Goal: Task Accomplishment & Management: Use online tool/utility

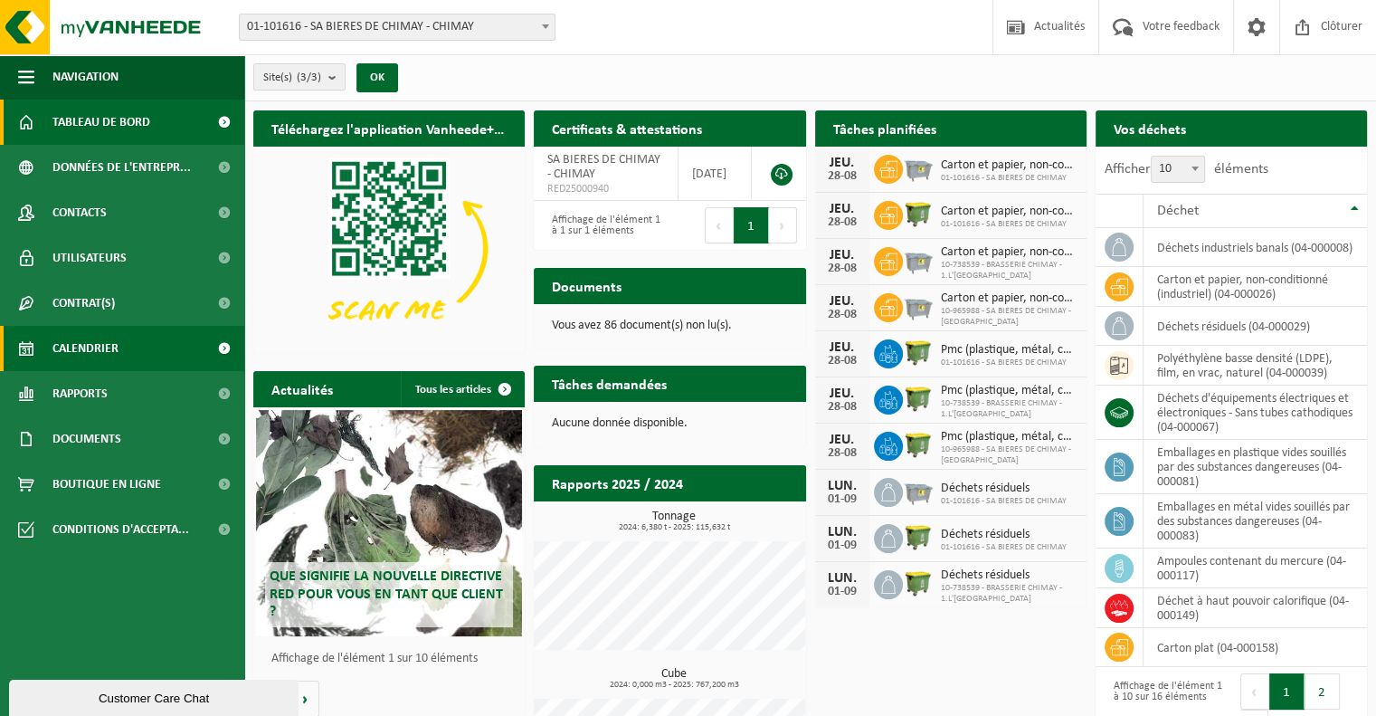
click at [82, 352] on span "Calendrier" at bounding box center [85, 348] width 66 height 45
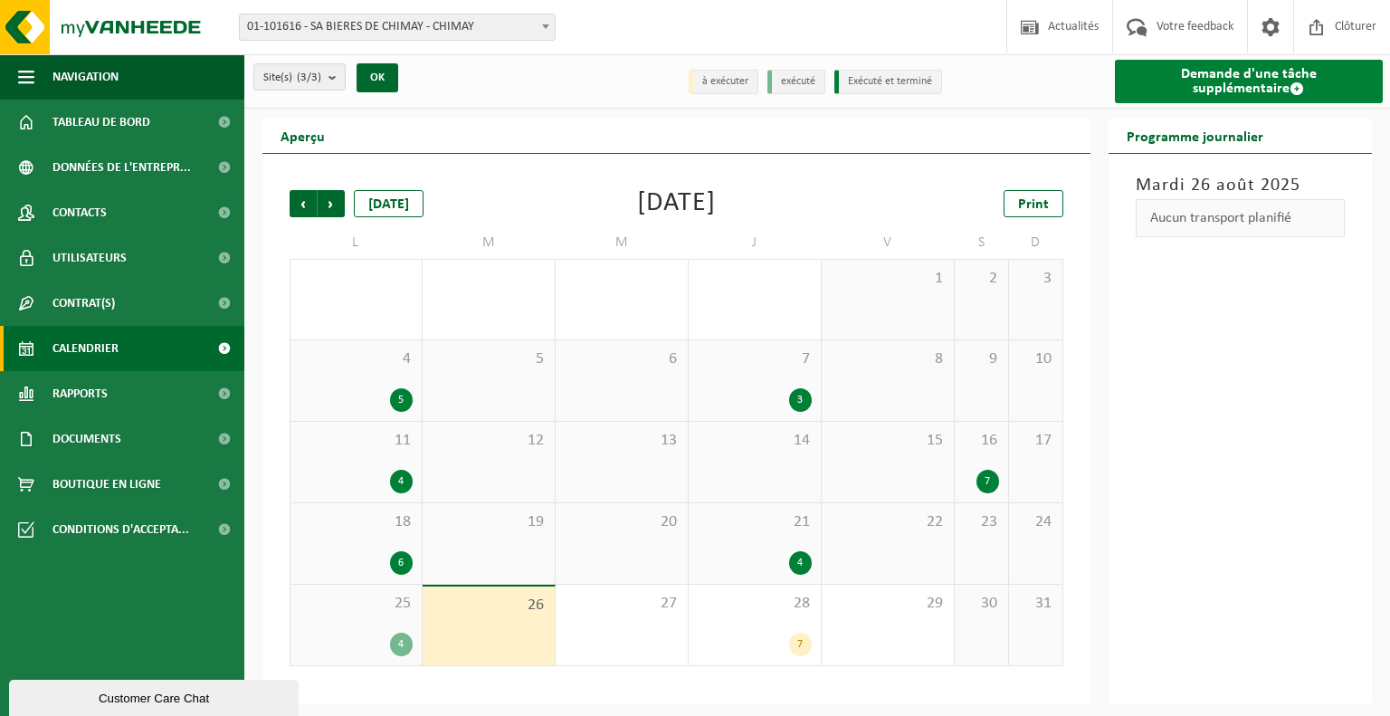
click at [1290, 88] on span at bounding box center [1297, 88] width 14 height 14
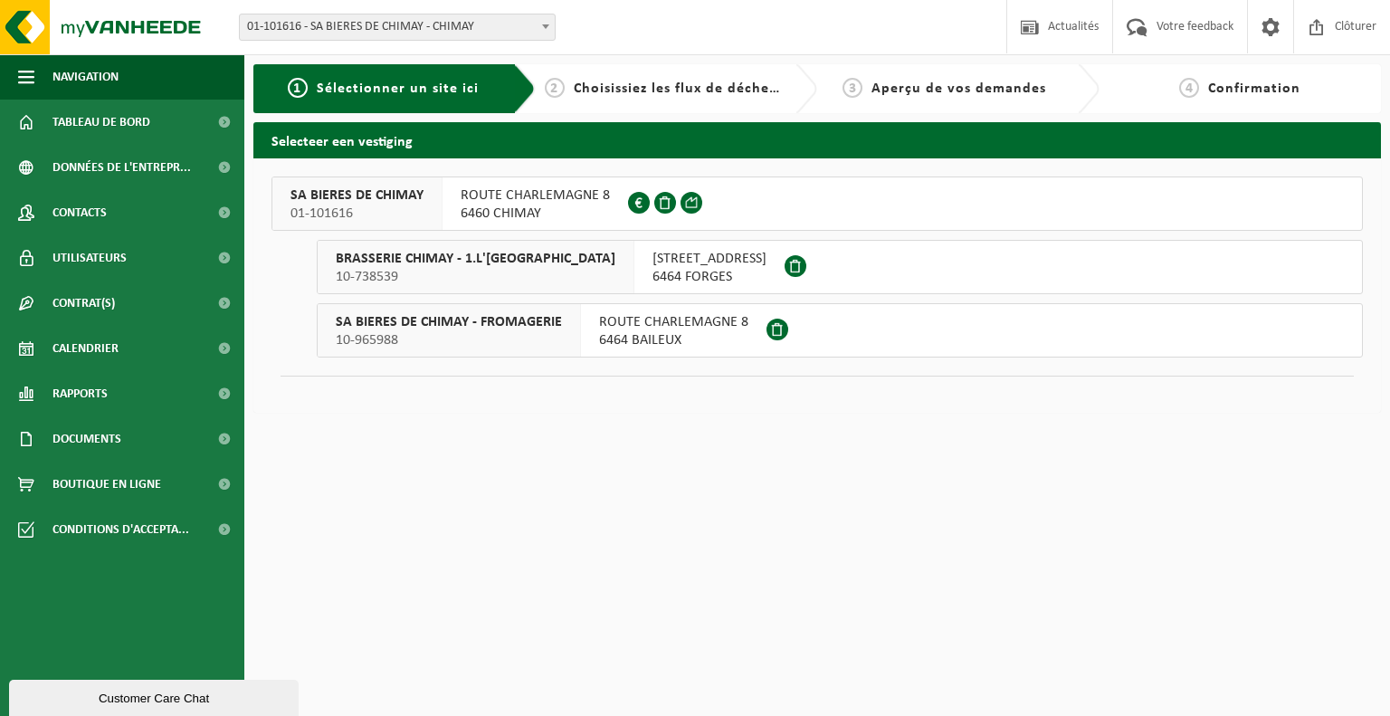
click at [401, 202] on span "SA BIERES DE CHIMAY" at bounding box center [356, 195] width 133 height 18
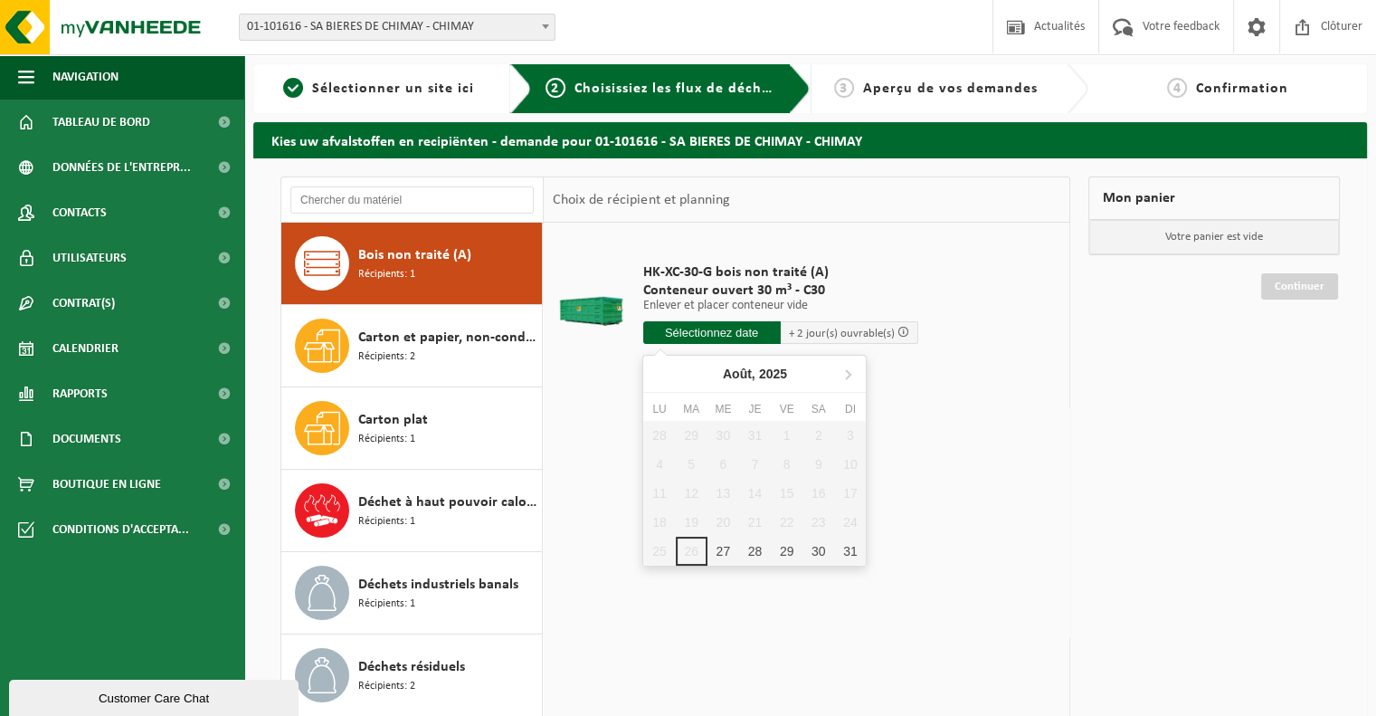
click at [720, 336] on input "text" at bounding box center [712, 332] width 138 height 23
click at [724, 551] on div "27" at bounding box center [724, 551] width 32 height 29
type input "à partir de 2025-08-27"
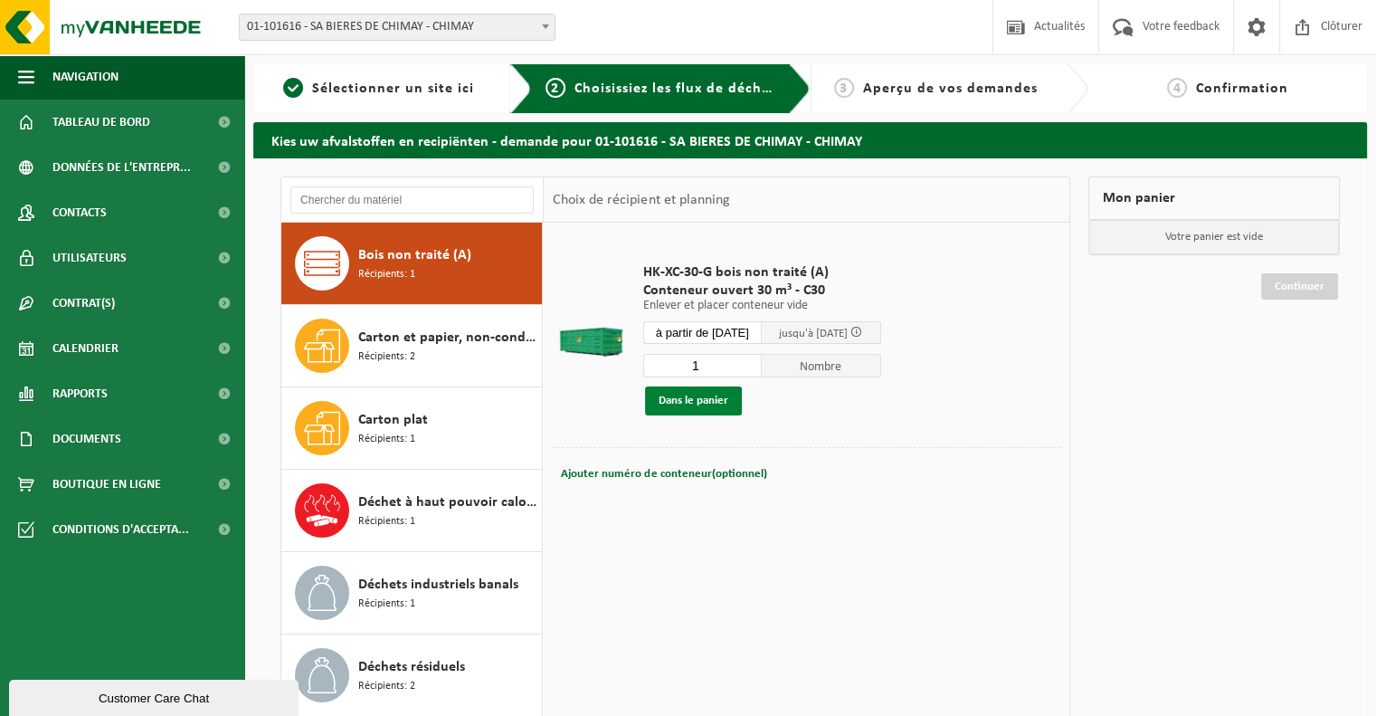
click at [701, 403] on button "Dans le panier" at bounding box center [693, 400] width 97 height 29
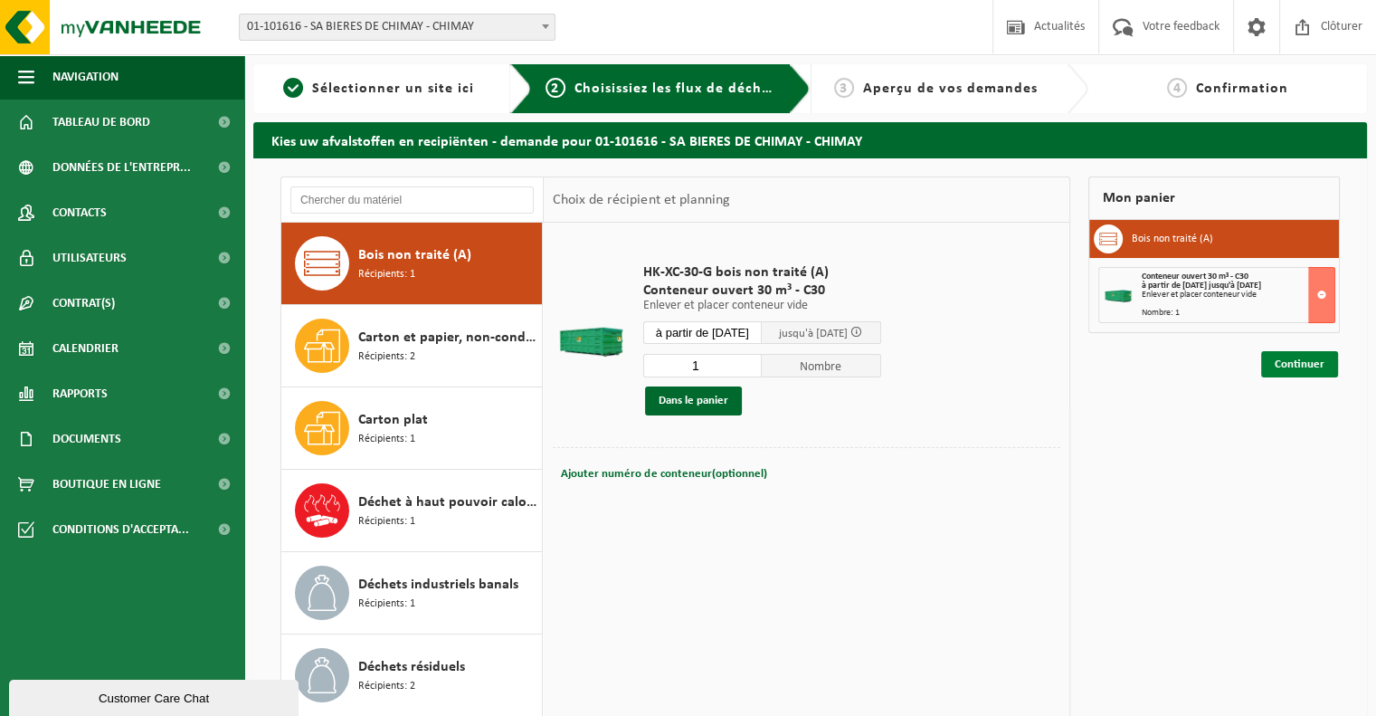
click at [1289, 369] on link "Continuer" at bounding box center [1300, 364] width 77 height 26
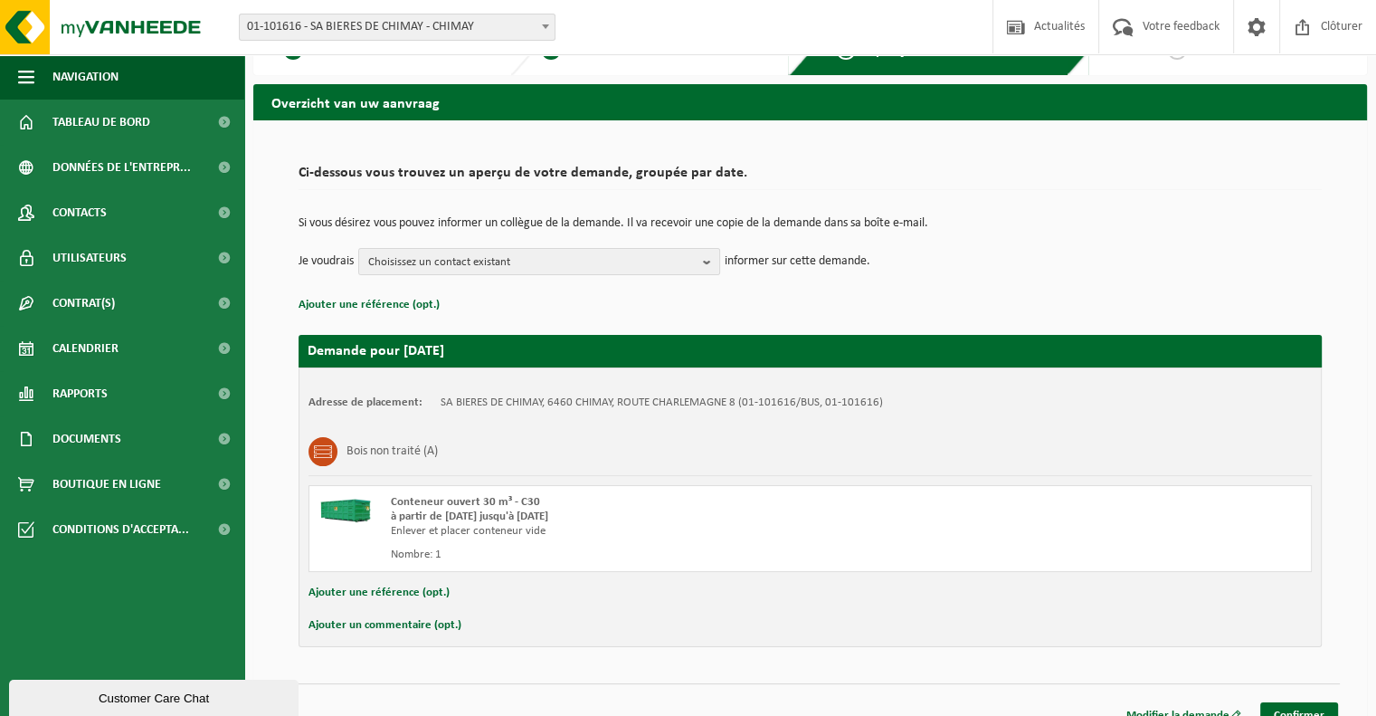
scroll to position [59, 0]
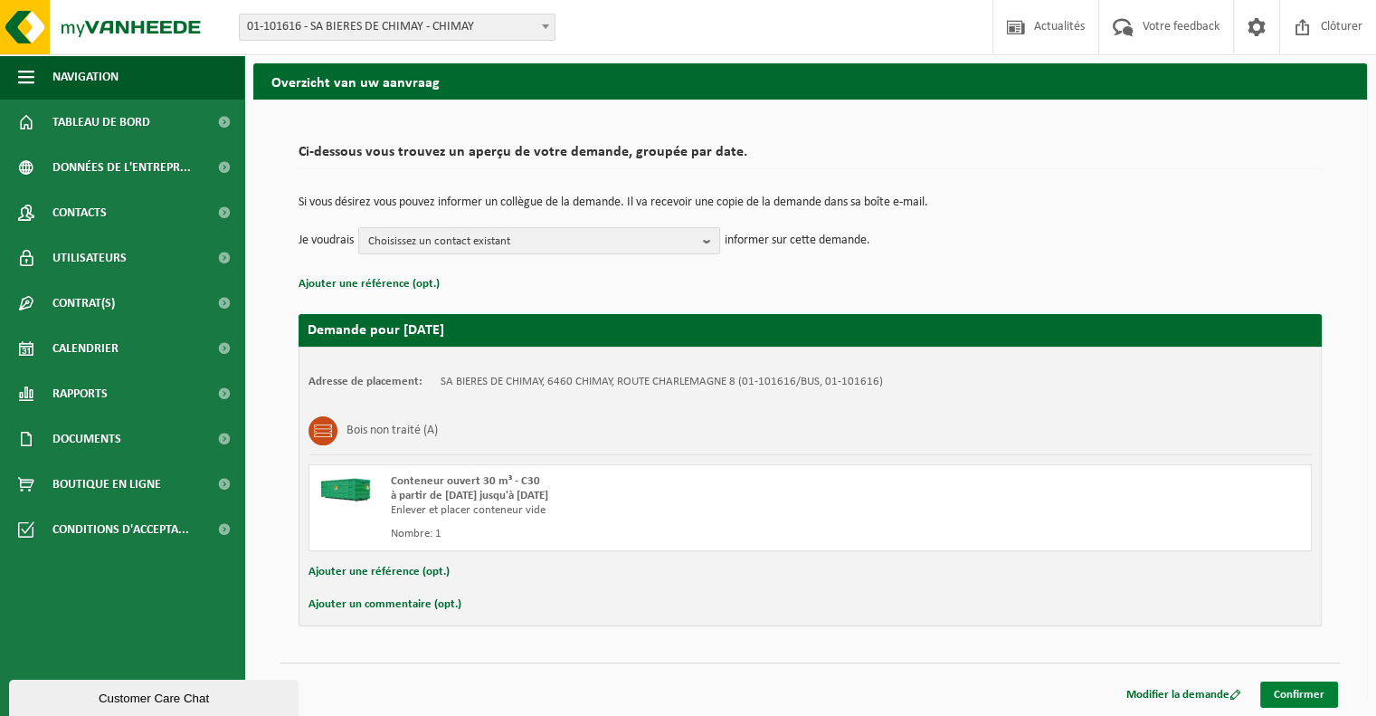
click at [1299, 690] on link "Confirmer" at bounding box center [1300, 694] width 78 height 26
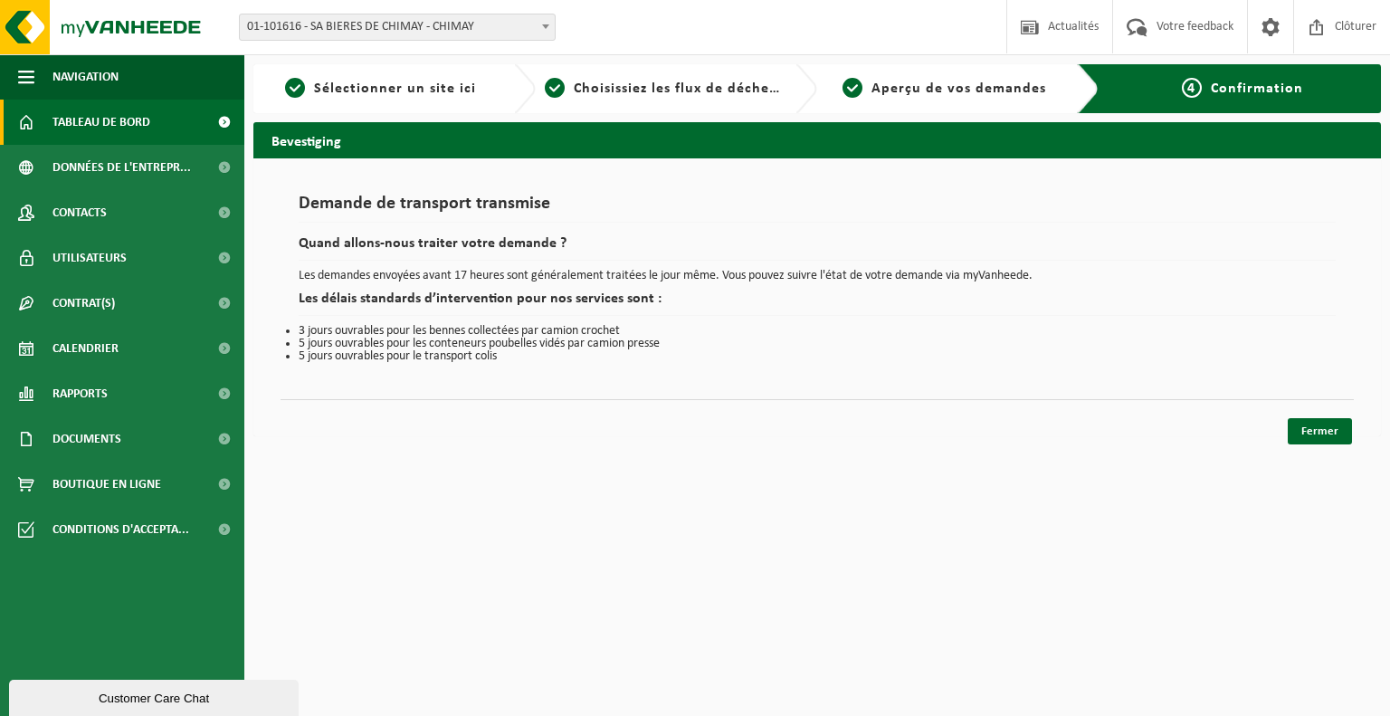
click at [72, 107] on span "Tableau de bord" at bounding box center [101, 122] width 98 height 45
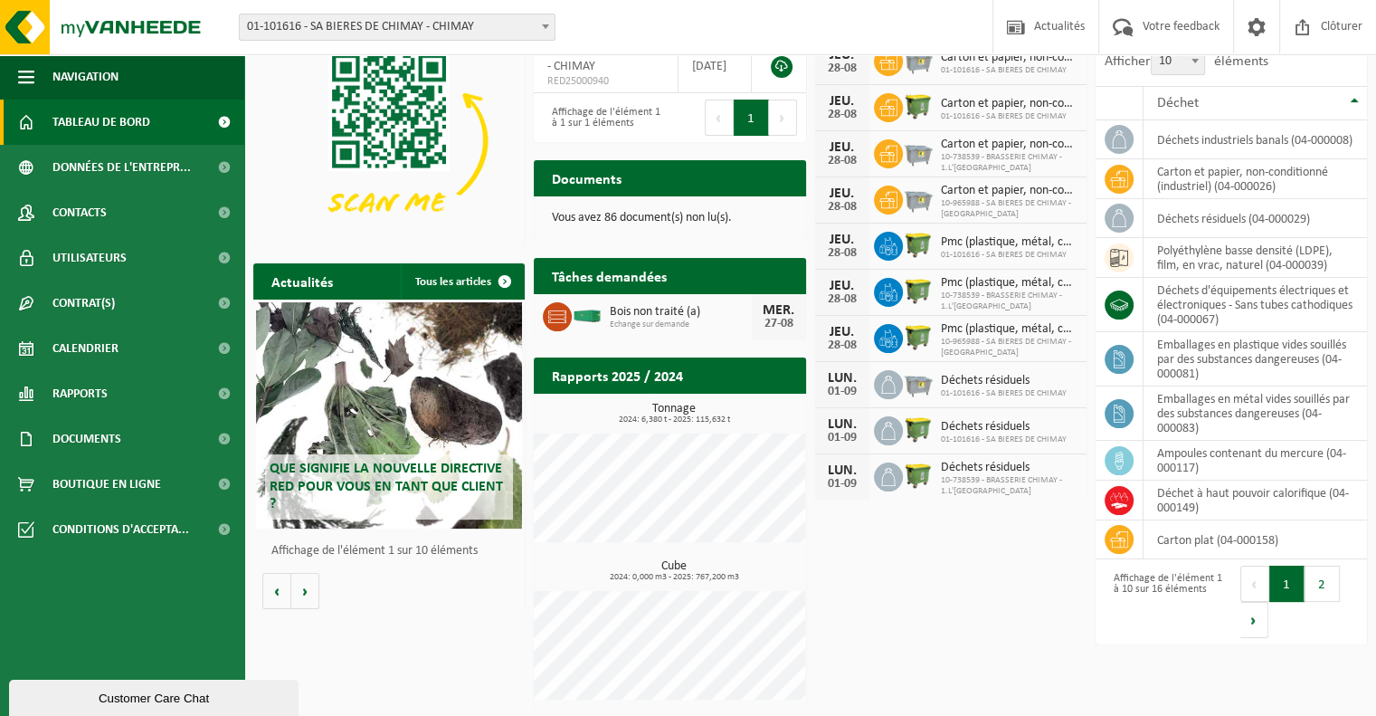
scroll to position [109, 0]
